Goal: Transaction & Acquisition: Purchase product/service

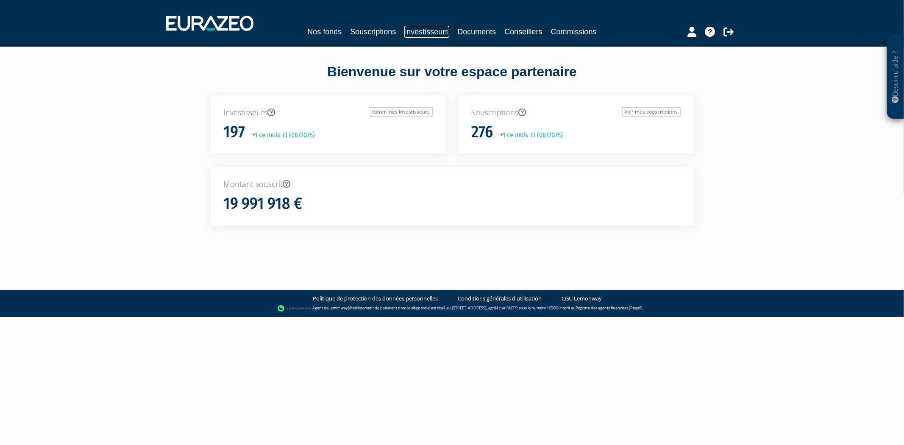
click at [417, 26] on link "Investisseurs" at bounding box center [426, 32] width 45 height 12
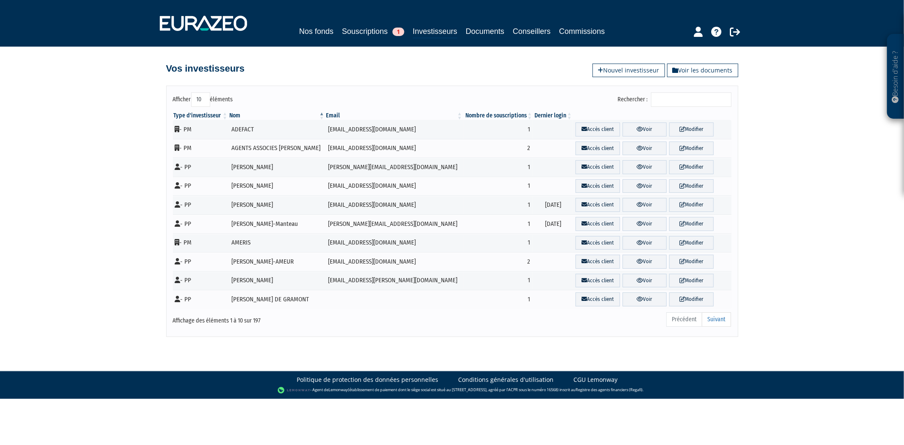
click at [675, 107] on div "Rechercher :" at bounding box center [595, 100] width 273 height 17
click at [677, 98] on input "Rechercher :" at bounding box center [691, 99] width 81 height 14
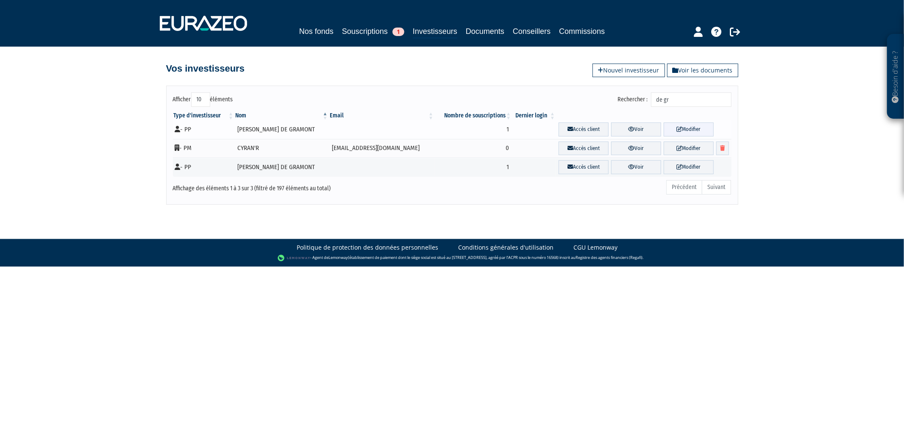
type input "de gr"
click at [682, 128] on link "Modifier" at bounding box center [689, 130] width 50 height 14
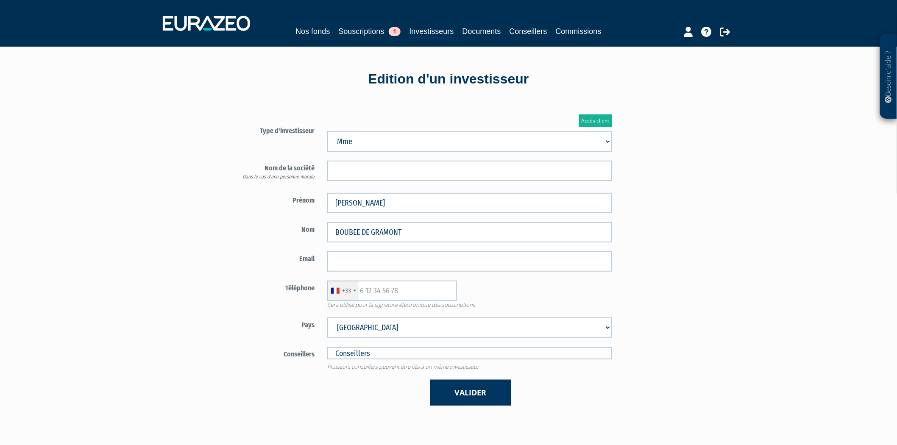
click at [372, 328] on select "Afghanistan Afrique du Sud Albanie Algérie Allemagne Andorre Angola Anguilla An…" at bounding box center [469, 328] width 285 height 20
select select "218"
click at [327, 318] on select "Afghanistan Afrique du Sud Albanie Algérie Allemagne Andorre Angola Anguilla An…" at bounding box center [469, 328] width 285 height 20
click at [467, 400] on button "Valider" at bounding box center [470, 393] width 81 height 26
click at [376, 254] on input "email" at bounding box center [469, 261] width 285 height 20
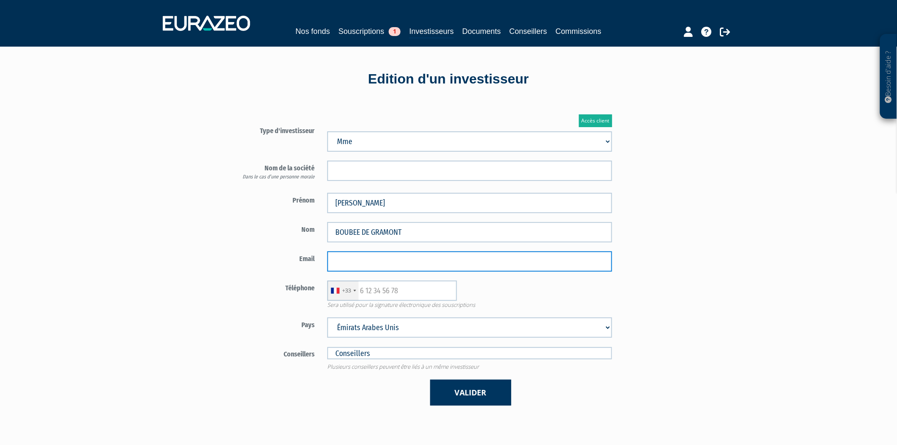
paste input "[EMAIL_ADDRESS][DOMAIN_NAME]"
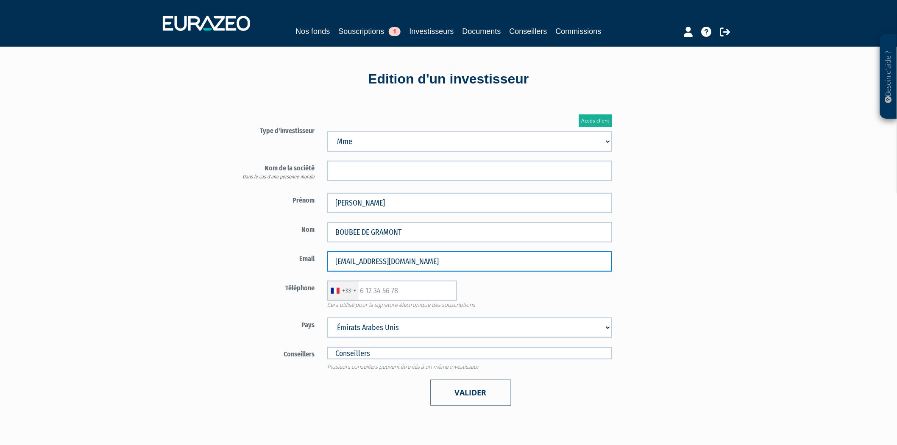
type input "[EMAIL_ADDRESS][DOMAIN_NAME]"
click at [459, 385] on button "Valider" at bounding box center [470, 393] width 81 height 26
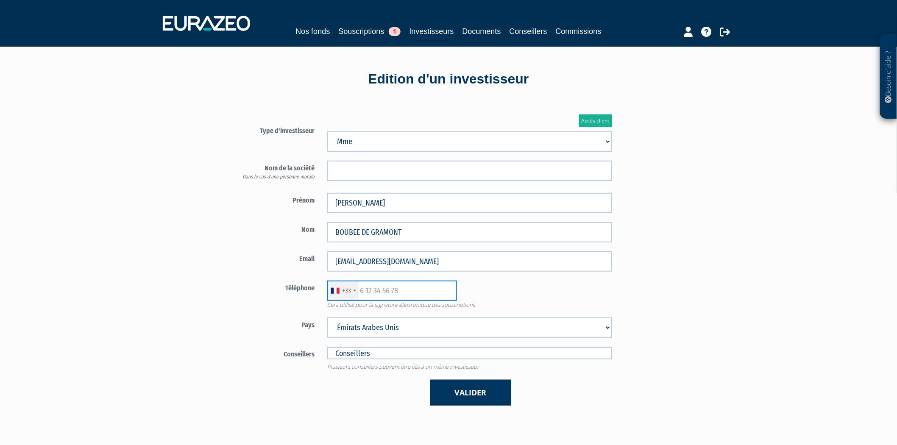
paste input "0662658742"
type input "0662658742"
click at [254, 276] on form "Type d'investisseur Mr Mme Société" at bounding box center [420, 264] width 397 height 282
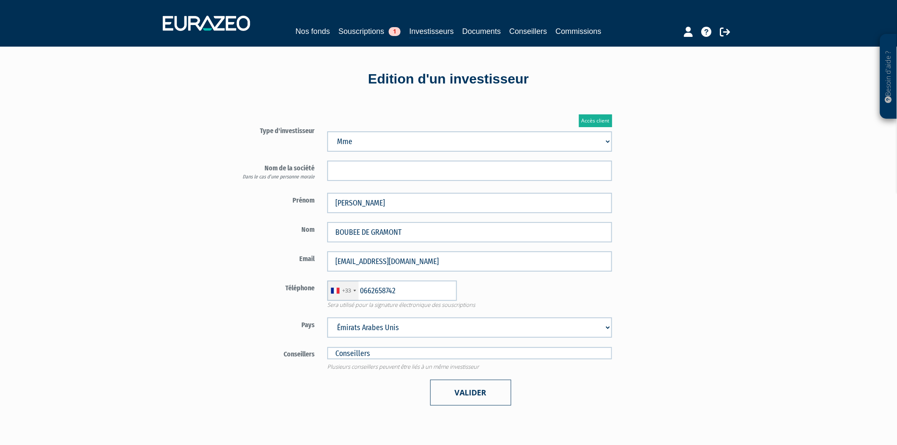
click at [479, 383] on button "Valider" at bounding box center [470, 393] width 81 height 26
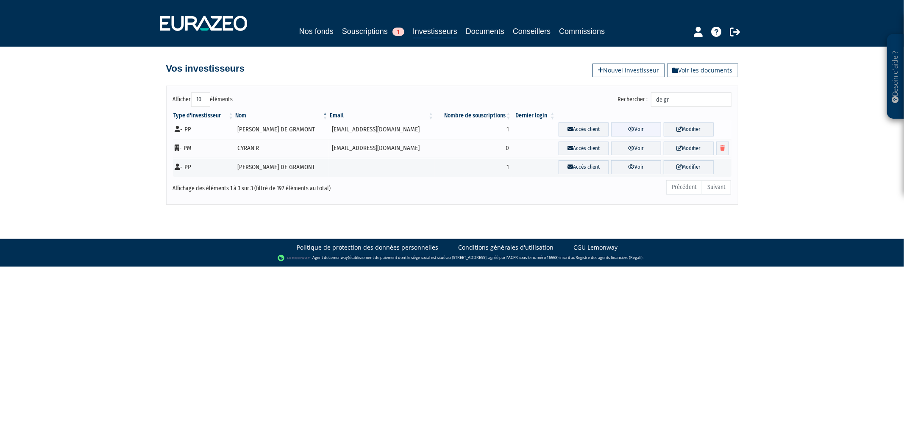
click at [641, 131] on link "Voir" at bounding box center [636, 130] width 50 height 14
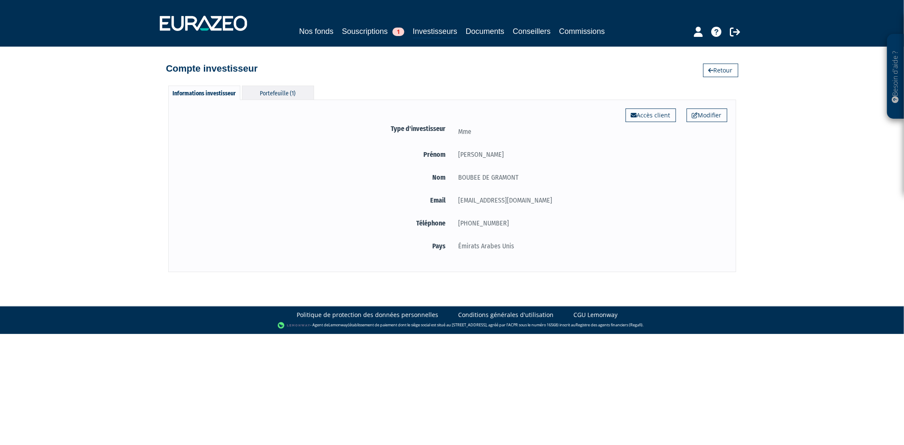
click at [300, 92] on div "Portefeuille (1)" at bounding box center [278, 93] width 72 height 14
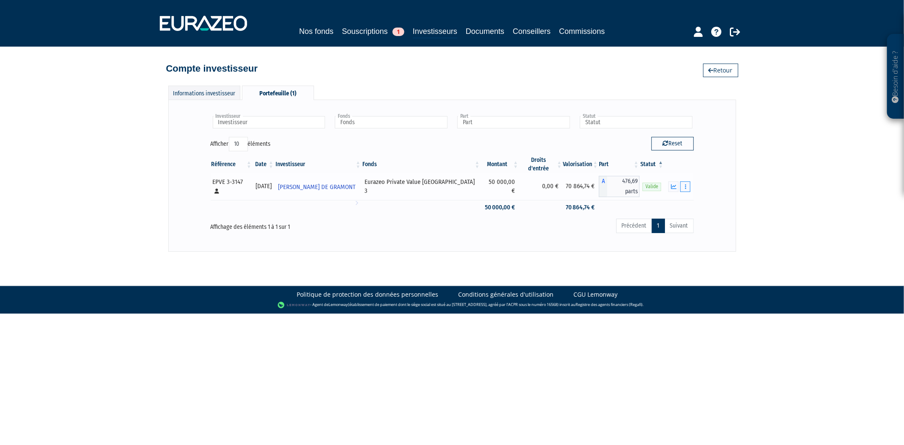
click at [683, 181] on button "button" at bounding box center [685, 186] width 10 height 11
click at [676, 196] on link "Rachat libre" at bounding box center [667, 202] width 42 height 14
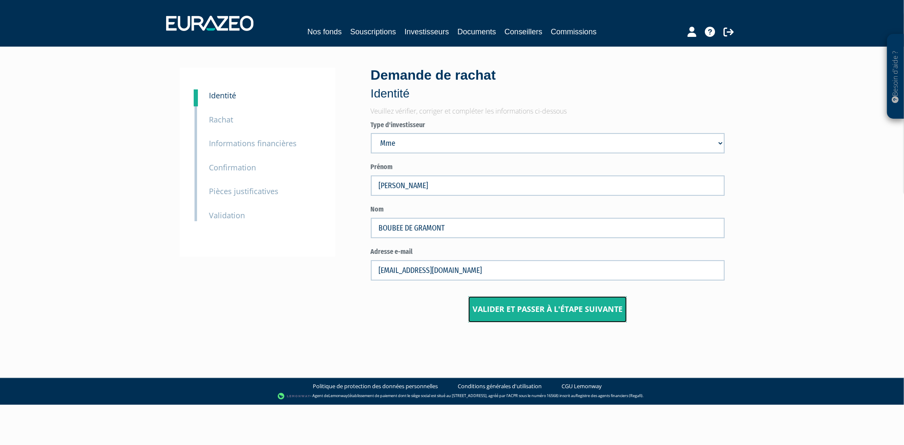
click at [518, 304] on input "Valider et passer à l'étape suivante" at bounding box center [547, 309] width 159 height 26
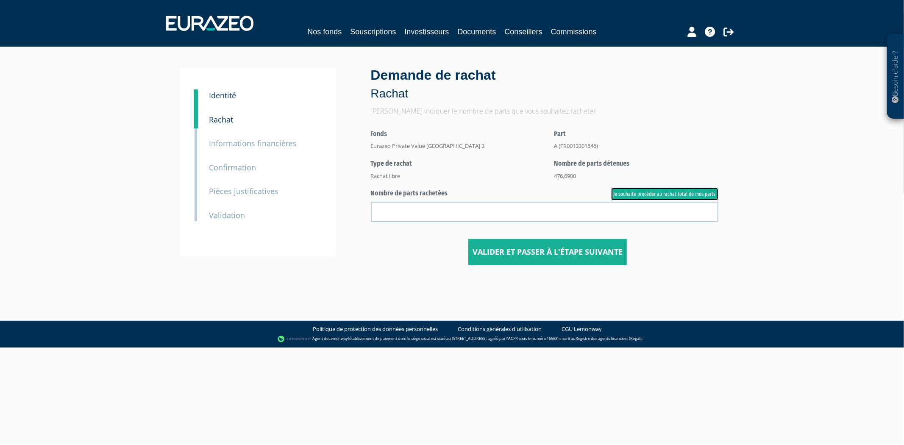
click at [626, 192] on link "Je souhaite procéder au rachat total de mes parts" at bounding box center [664, 194] width 107 height 13
type input "476.690000"
click at [228, 93] on small "Identité" at bounding box center [222, 95] width 27 height 10
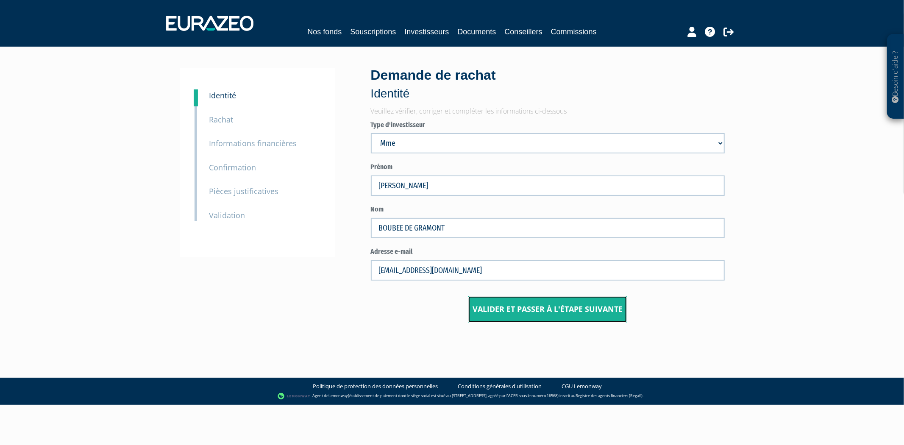
click at [507, 310] on input "Valider et passer à l'étape suivante" at bounding box center [547, 309] width 159 height 26
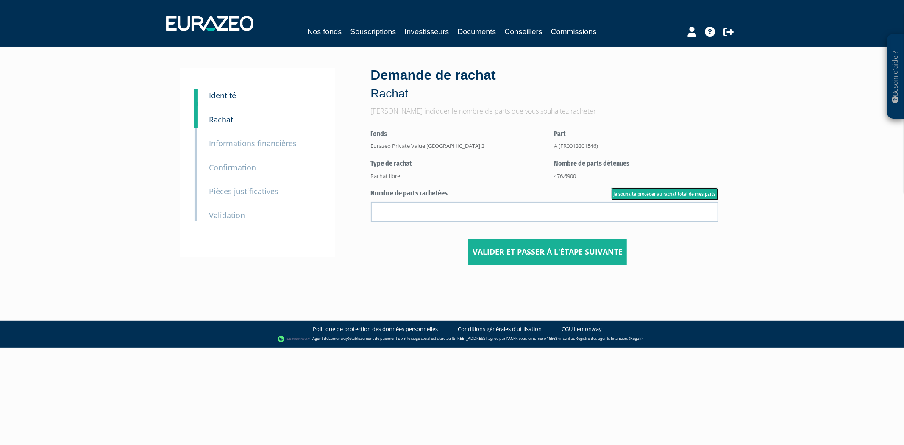
click at [662, 192] on link "Je souhaite procéder au rachat total de mes parts" at bounding box center [664, 194] width 107 height 13
type input "476.690000"
click at [526, 263] on input "Valider et passer à l'étape suivante" at bounding box center [547, 252] width 159 height 26
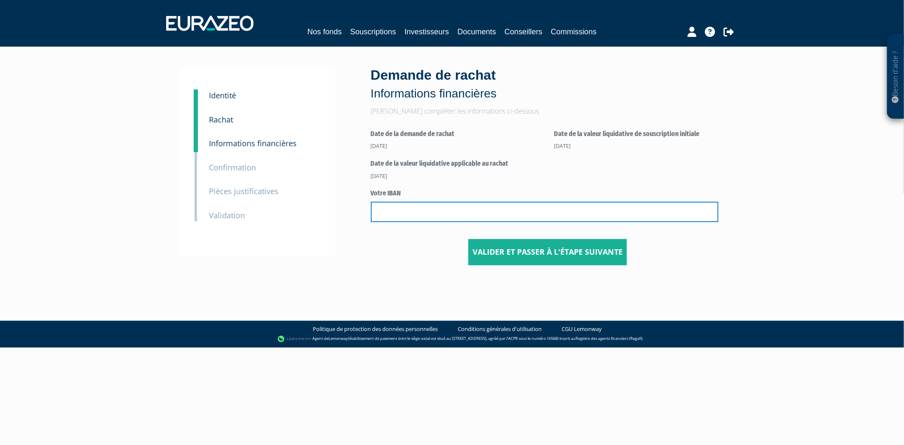
click at [429, 217] on input "text" at bounding box center [545, 212] width 348 height 20
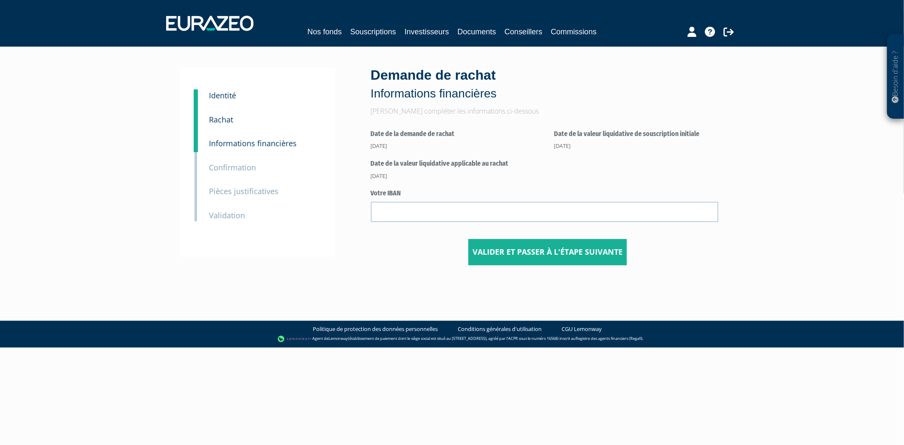
click at [212, 31] on div "Nos fonds Souscriptions Investisseurs Documents Conseillers Commissions" at bounding box center [452, 23] width 585 height 31
click at [217, 22] on img at bounding box center [209, 23] width 87 height 15
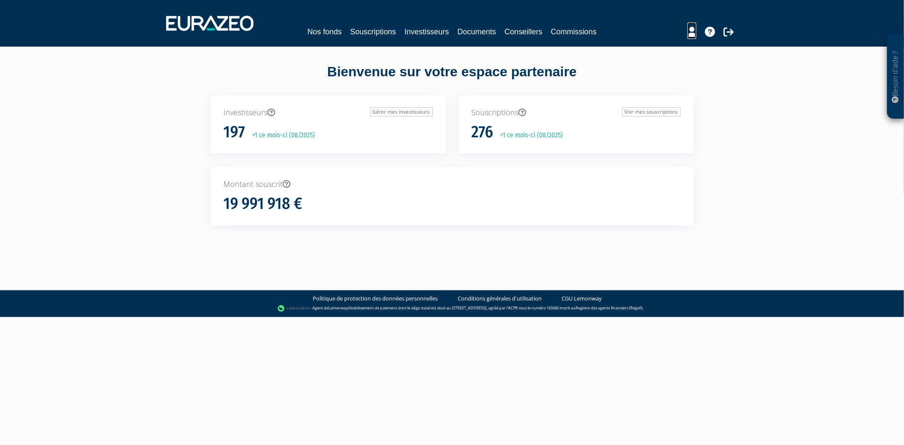
click at [688, 33] on icon at bounding box center [692, 32] width 9 height 10
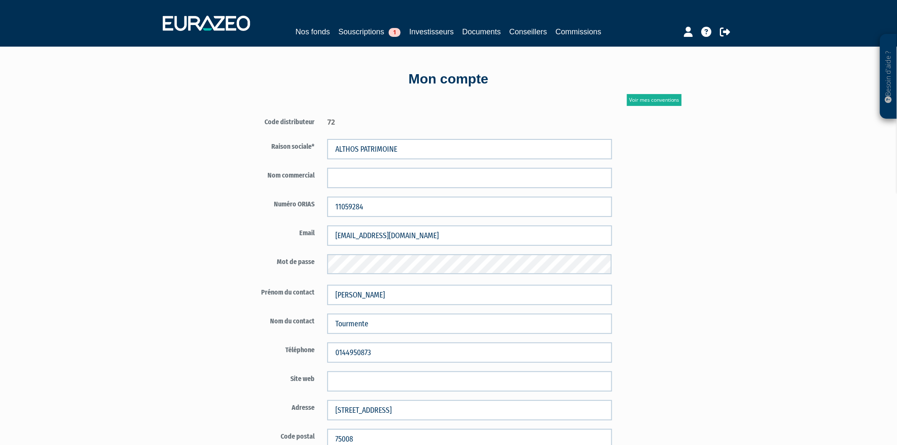
scroll to position [425, 0]
